Goal: Find specific page/section: Find specific page/section

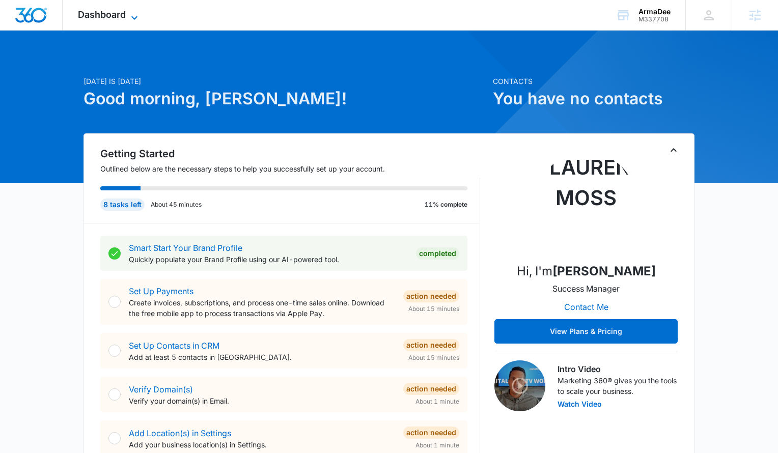
click at [98, 13] on span "Dashboard" at bounding box center [102, 14] width 48 height 11
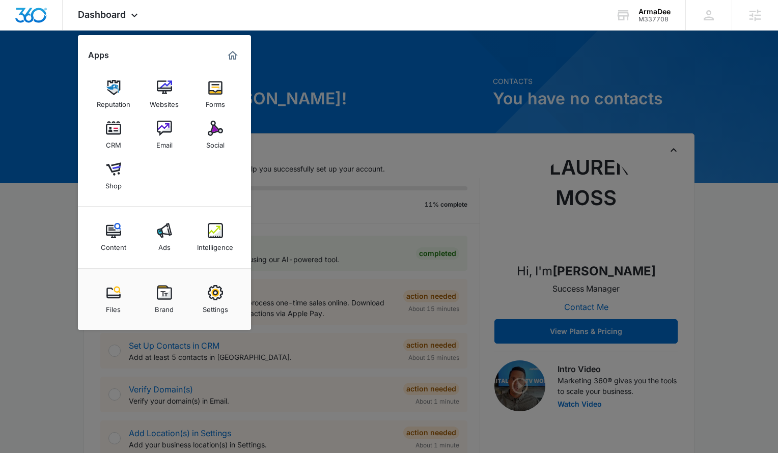
drag, startPoint x: 161, startPoint y: 299, endPoint x: 159, endPoint y: 294, distance: 6.0
click at [161, 299] on img at bounding box center [164, 292] width 15 height 15
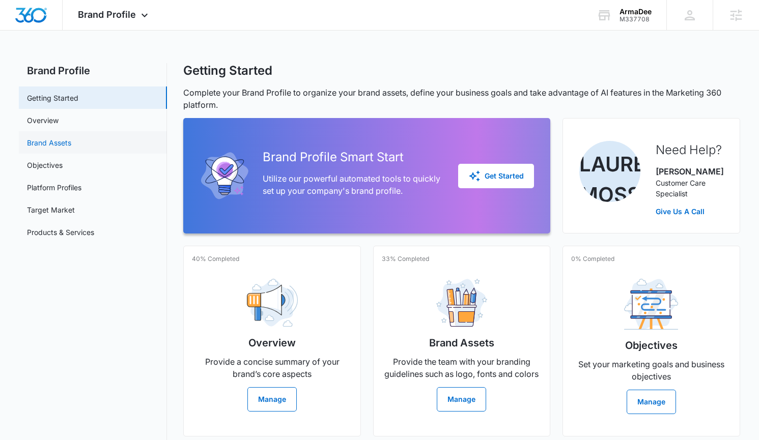
click at [44, 138] on link "Brand Assets" at bounding box center [49, 142] width 44 height 11
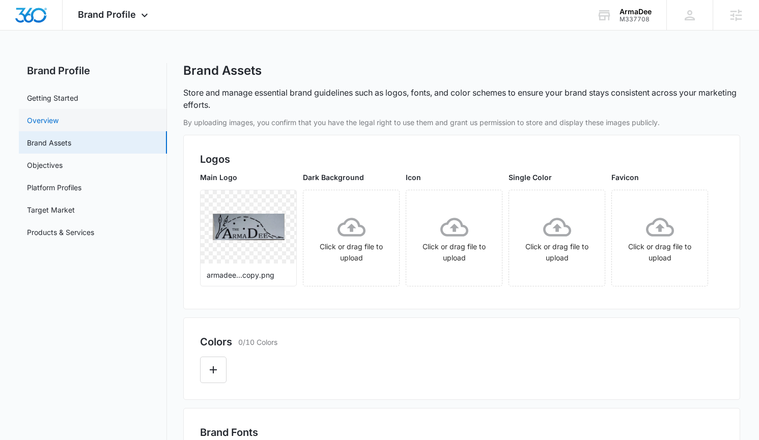
click at [59, 115] on link "Overview" at bounding box center [43, 120] width 32 height 11
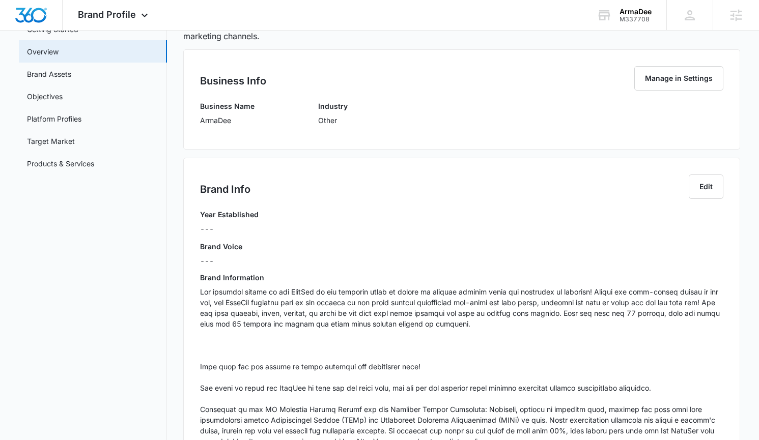
scroll to position [70, 0]
click at [356, 321] on p at bounding box center [461, 398] width 523 height 224
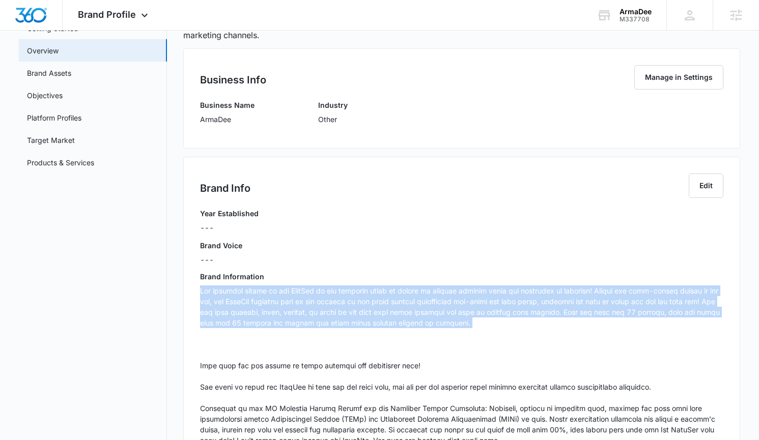
click at [356, 321] on p at bounding box center [461, 398] width 523 height 224
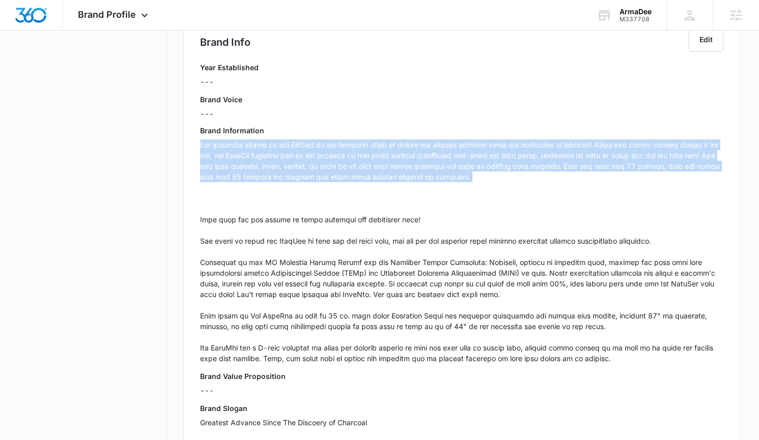
scroll to position [228, 0]
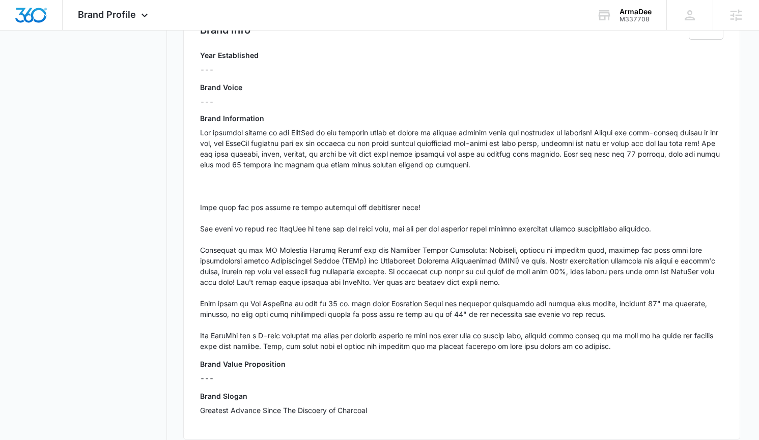
click at [342, 315] on p at bounding box center [461, 239] width 523 height 224
click at [531, 281] on p at bounding box center [461, 239] width 523 height 224
click at [588, 307] on p at bounding box center [461, 239] width 523 height 224
click at [607, 330] on p at bounding box center [461, 239] width 523 height 224
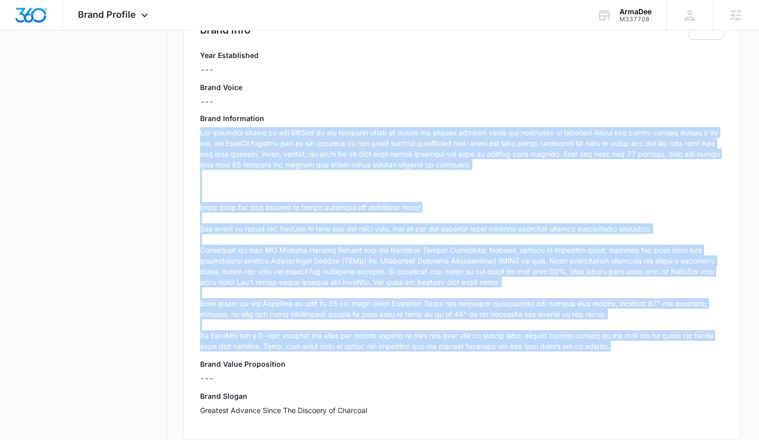
drag, startPoint x: 680, startPoint y: 353, endPoint x: 194, endPoint y: 130, distance: 534.7
click at [194, 130] on div "Brand Info Edit Year Established --- Brand Voice --- Brand Information Brand Va…" at bounding box center [461, 218] width 556 height 441
copy p "The patented design of the ArmaDee is the greatest thing to happen to [MEDICAL_…"
click at [431, 219] on p at bounding box center [461, 239] width 523 height 224
